Goal: Transaction & Acquisition: Download file/media

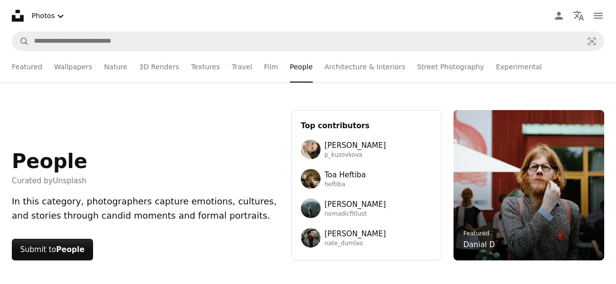
scroll to position [5906, 0]
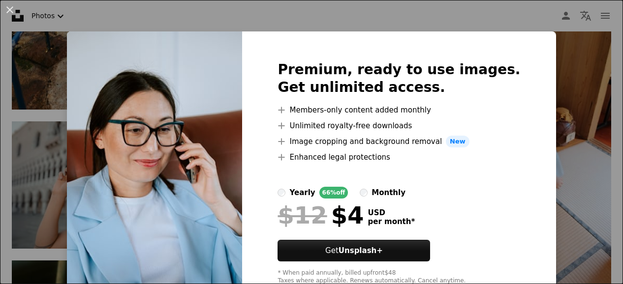
click at [559, 76] on div "An X shape Premium, ready to use images. Get unlimited access. A plus sign Memb…" at bounding box center [311, 142] width 623 height 284
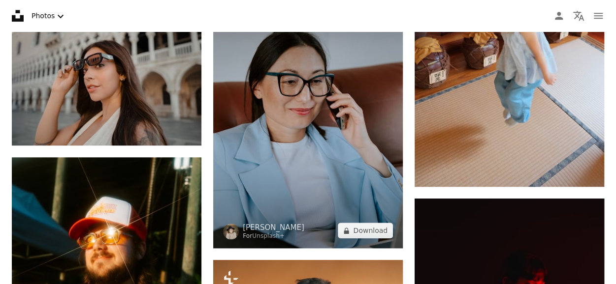
scroll to position [5955, 0]
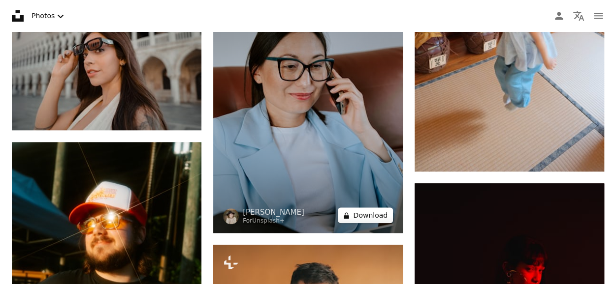
click at [365, 210] on button "A lock Download" at bounding box center [365, 216] width 55 height 16
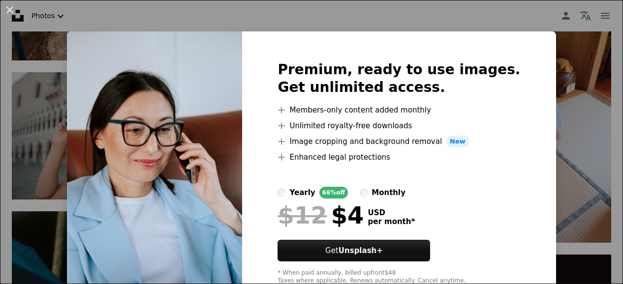
click at [446, 20] on div "An X shape Premium, ready to use images. Get unlimited access. A plus sign Memb…" at bounding box center [311, 142] width 623 height 284
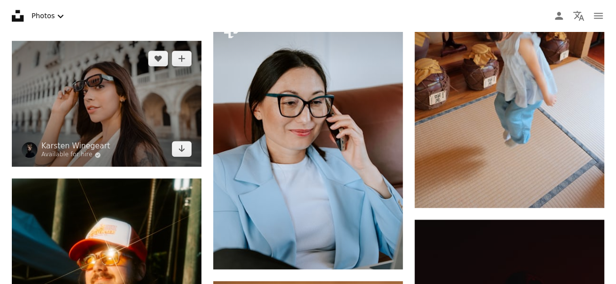
scroll to position [5906, 0]
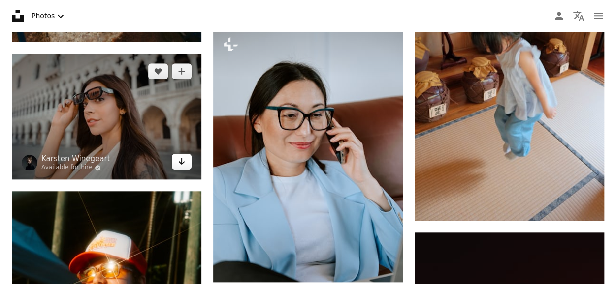
click at [182, 156] on icon "Arrow pointing down" at bounding box center [182, 162] width 8 height 12
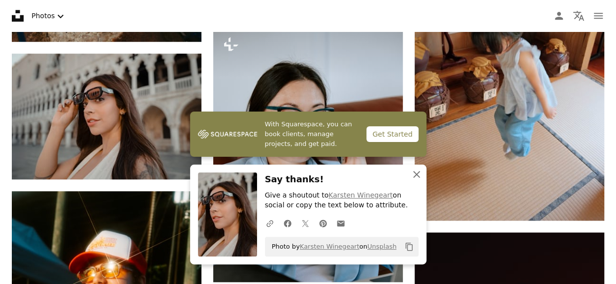
click at [412, 175] on icon "An X shape" at bounding box center [416, 175] width 12 height 12
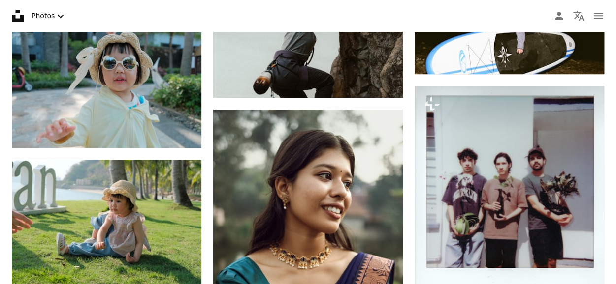
scroll to position [7628, 0]
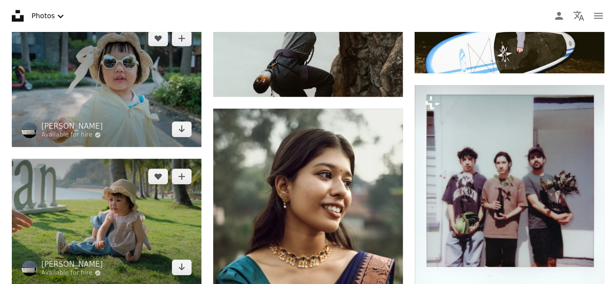
drag, startPoint x: 173, startPoint y: 115, endPoint x: 125, endPoint y: 156, distance: 63.2
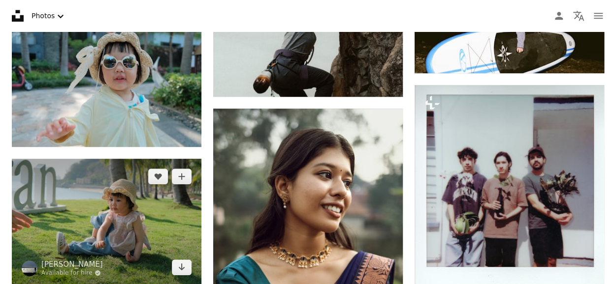
drag, startPoint x: 125, startPoint y: 156, endPoint x: 114, endPoint y: 164, distance: 14.1
click at [114, 164] on img at bounding box center [106, 222] width 189 height 126
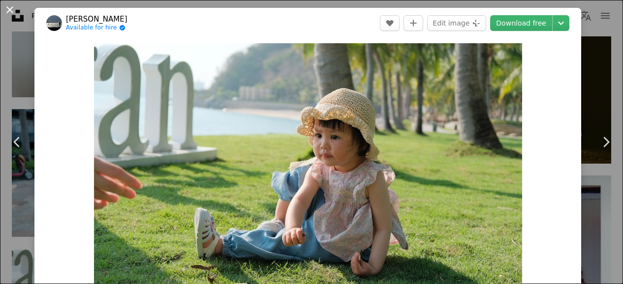
click at [8, 12] on button "An X shape" at bounding box center [10, 10] width 12 height 12
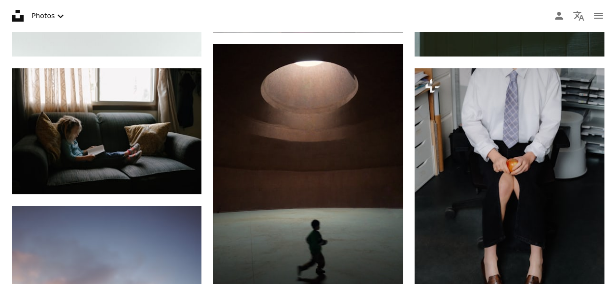
scroll to position [18996, 0]
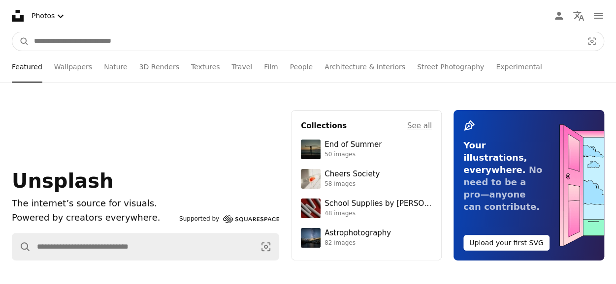
click at [62, 41] on input "Find visuals sitewide" at bounding box center [304, 41] width 551 height 19
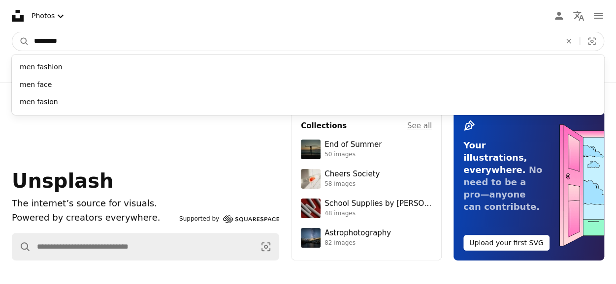
type input "*********"
click at [12, 32] on button "A magnifying glass" at bounding box center [20, 41] width 17 height 19
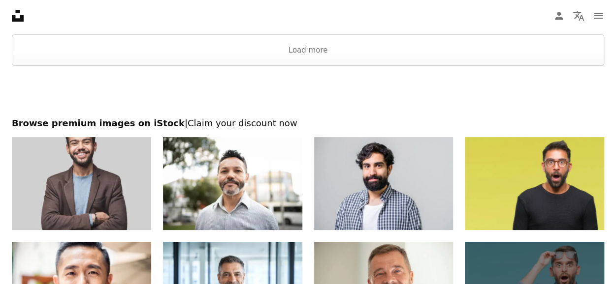
scroll to position [1928, 0]
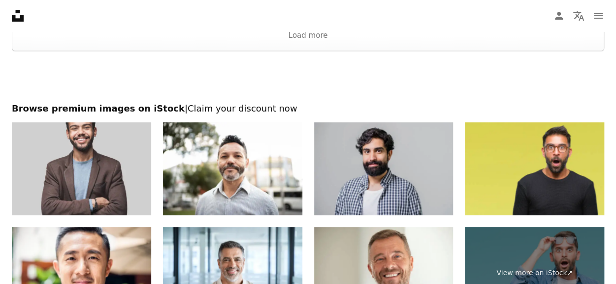
click at [346, 157] on img at bounding box center [383, 169] width 139 height 93
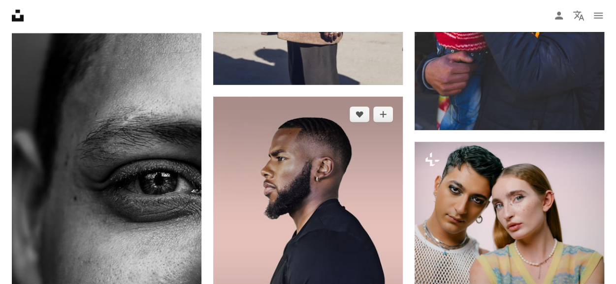
scroll to position [1387, 0]
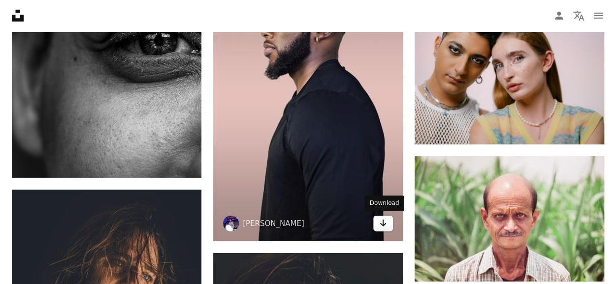
click at [388, 222] on link "Arrow pointing down" at bounding box center [383, 224] width 20 height 16
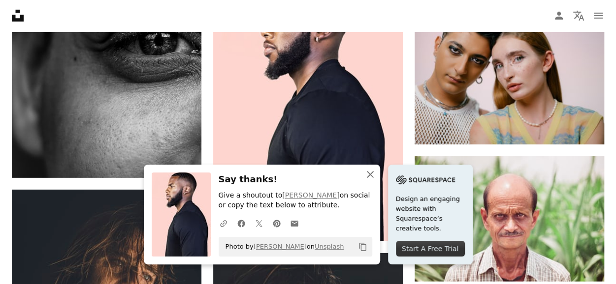
click at [372, 172] on icon "button" at bounding box center [370, 174] width 7 height 7
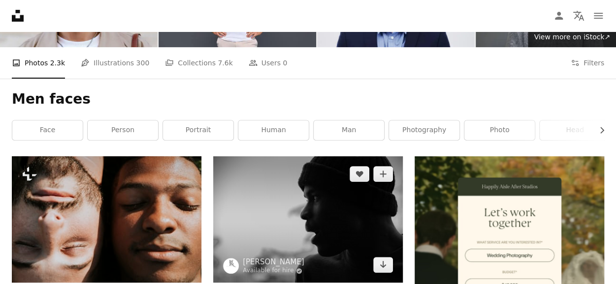
scroll to position [156, 0]
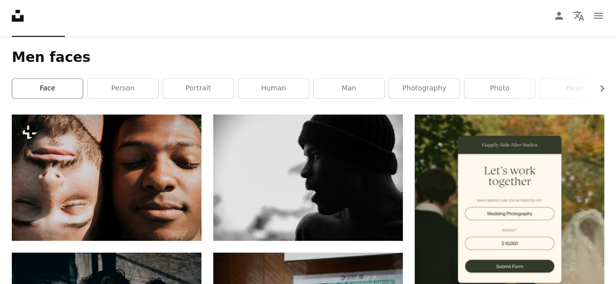
click at [69, 87] on link "face" at bounding box center [47, 89] width 70 height 20
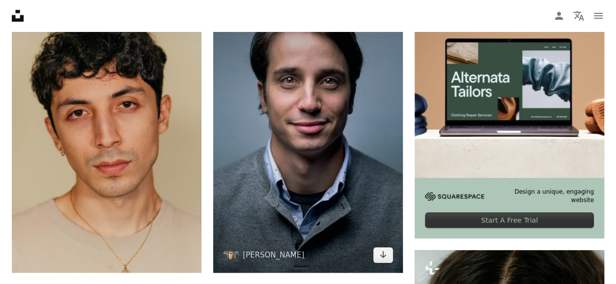
scroll to position [295, 0]
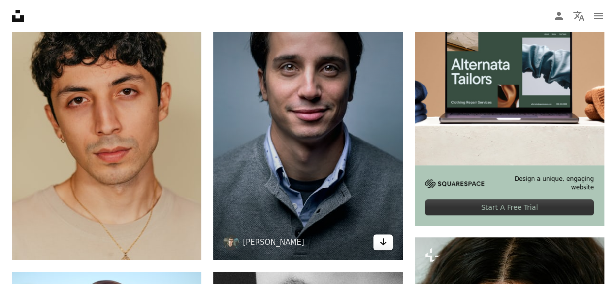
click at [381, 236] on icon "Arrow pointing down" at bounding box center [383, 242] width 8 height 12
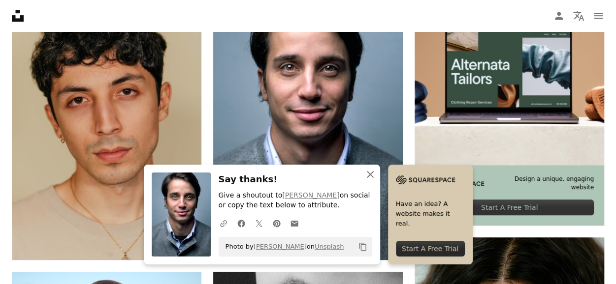
click at [372, 176] on icon "An X shape" at bounding box center [370, 175] width 12 height 12
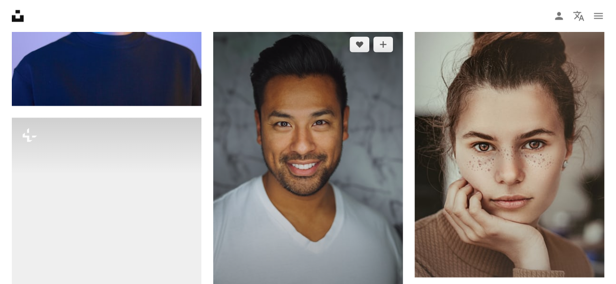
scroll to position [935, 0]
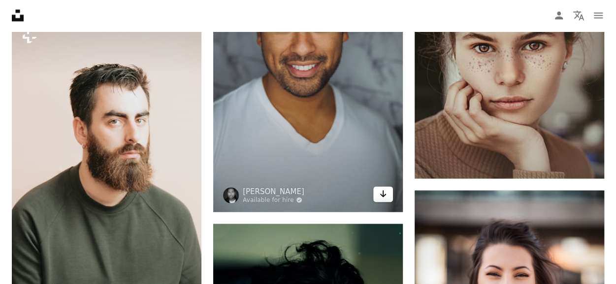
click at [377, 191] on link "Arrow pointing down" at bounding box center [383, 195] width 20 height 16
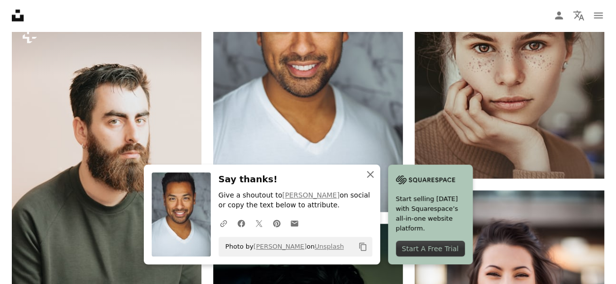
click at [374, 172] on icon "An X shape" at bounding box center [370, 175] width 12 height 12
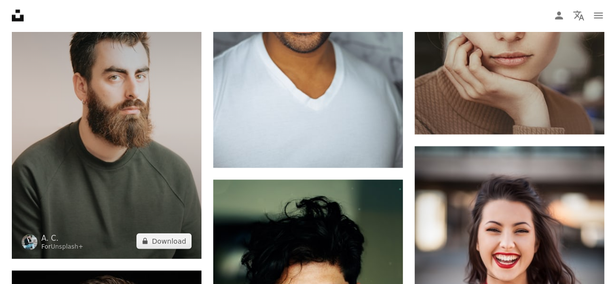
scroll to position [1033, 0]
